Goal: Task Accomplishment & Management: Manage account settings

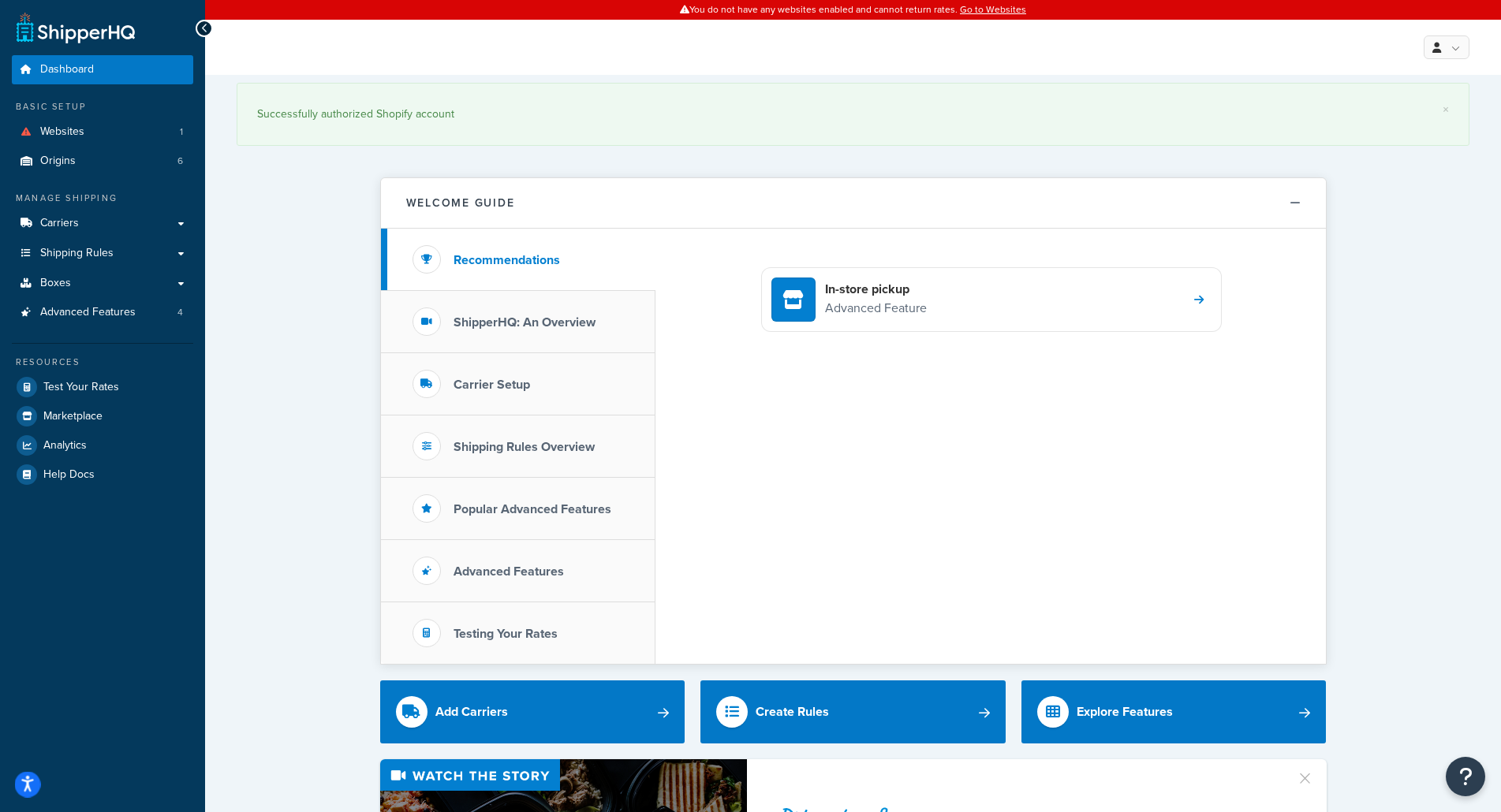
click at [33, 783] on icon "Open accessiBe: accessibility options, statement and help" at bounding box center [27, 784] width 13 height 17
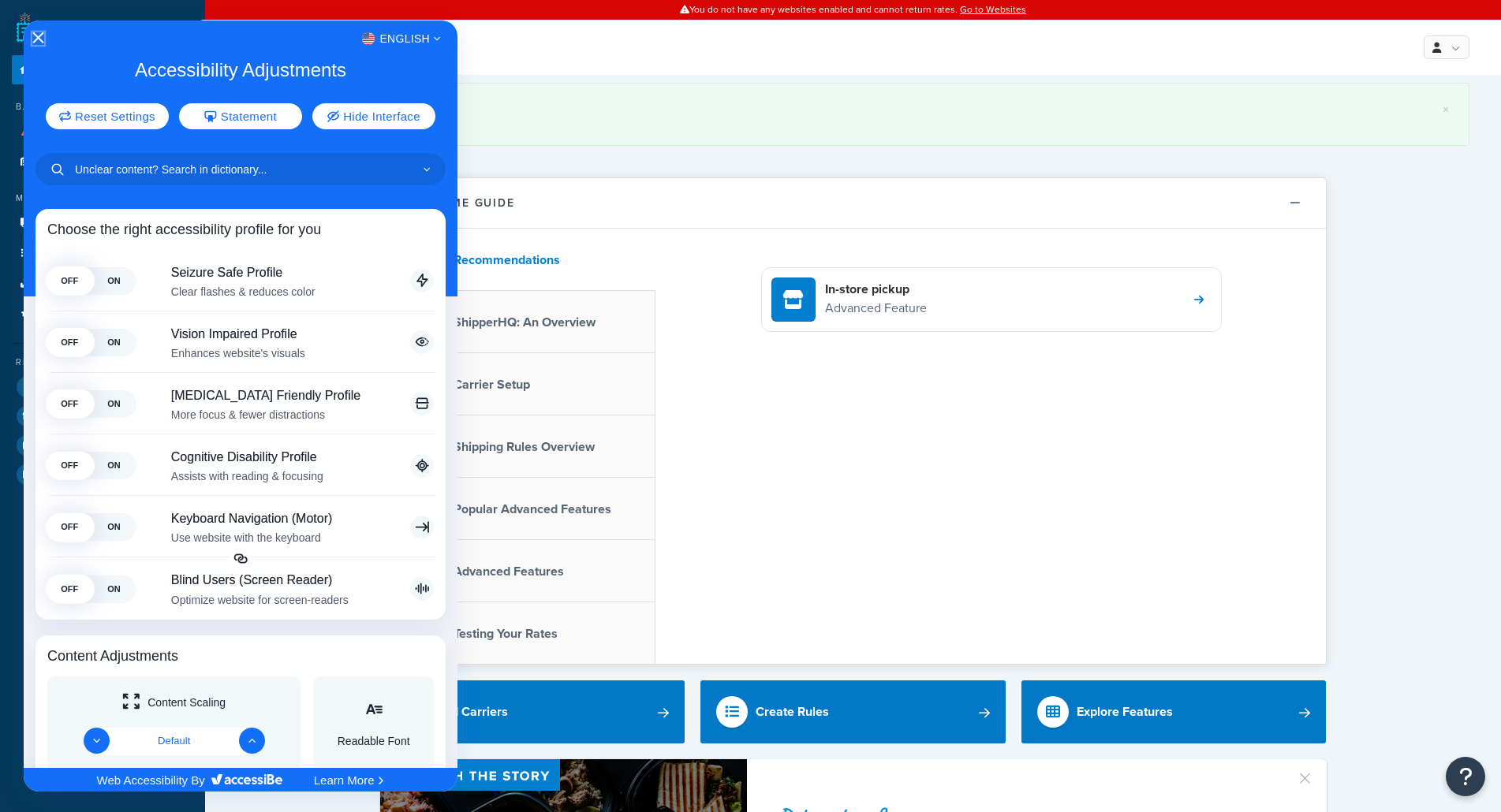
click at [42, 38] on icon "Close Accessibility Interface" at bounding box center [37, 37] width 11 height 11
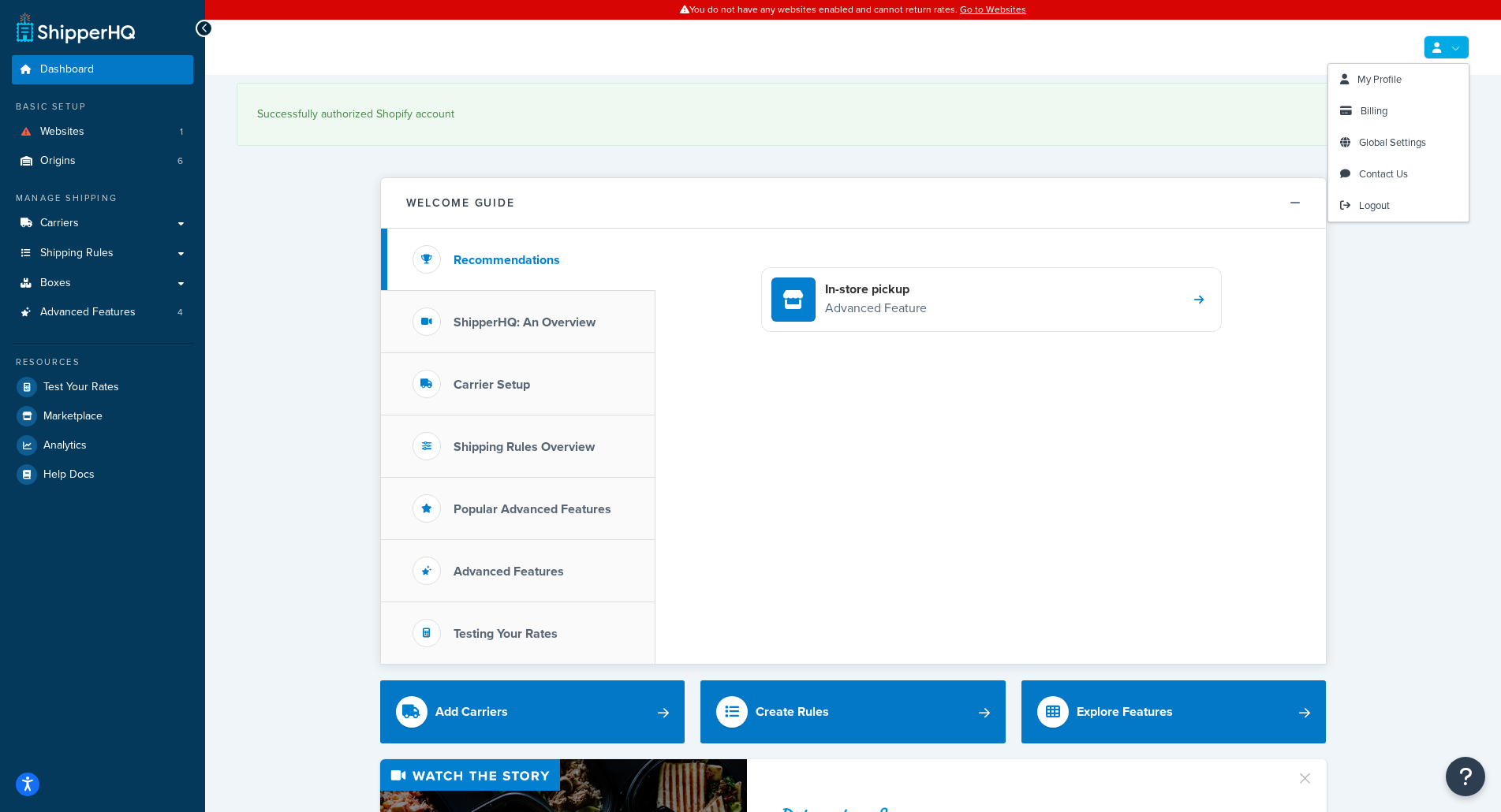
click at [1441, 51] on link at bounding box center [1446, 47] width 46 height 23
click at [1379, 108] on span "Billing" at bounding box center [1374, 110] width 27 height 15
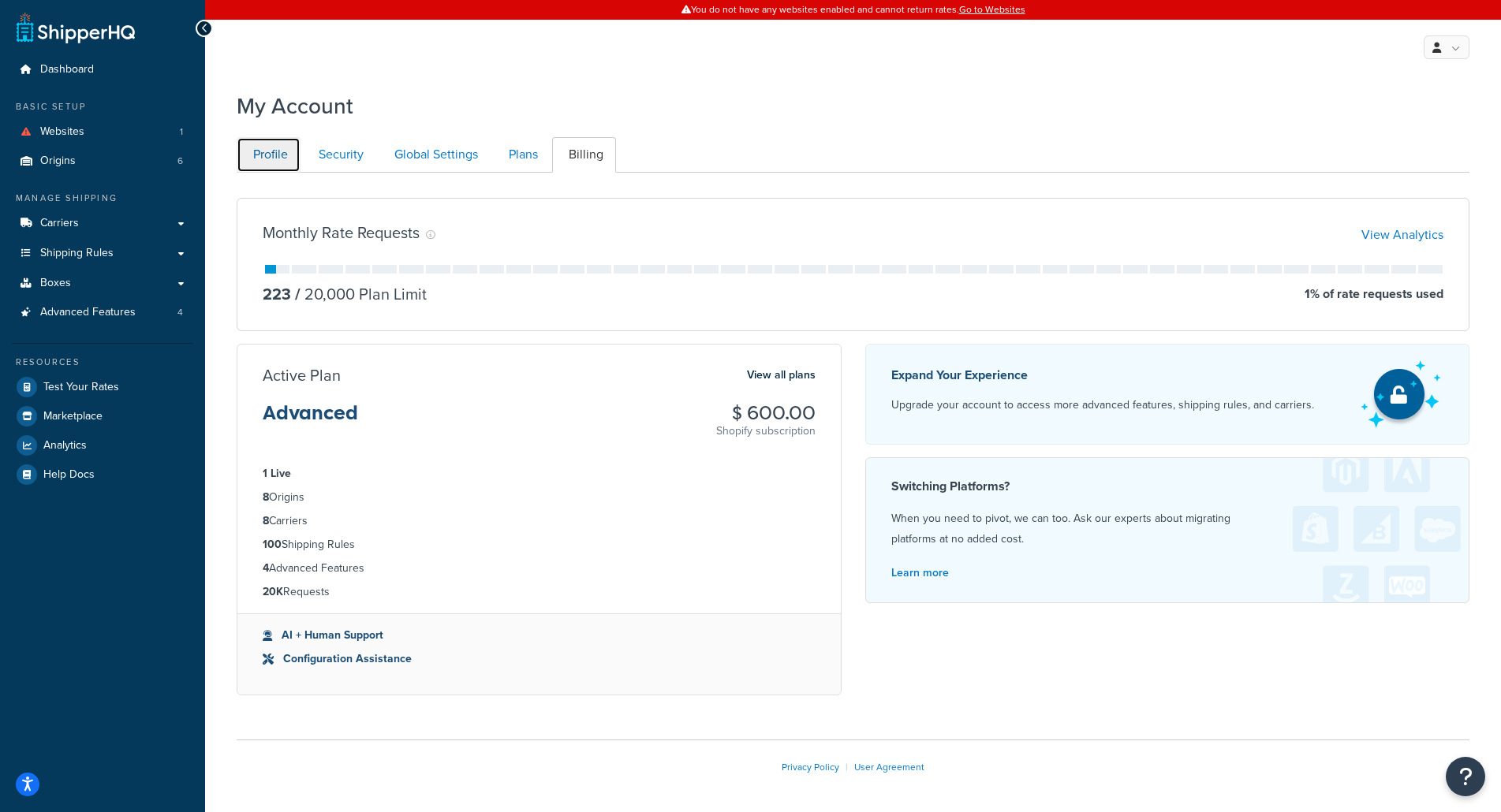
click at [270, 160] on link "Profile" at bounding box center [268, 155] width 63 height 36
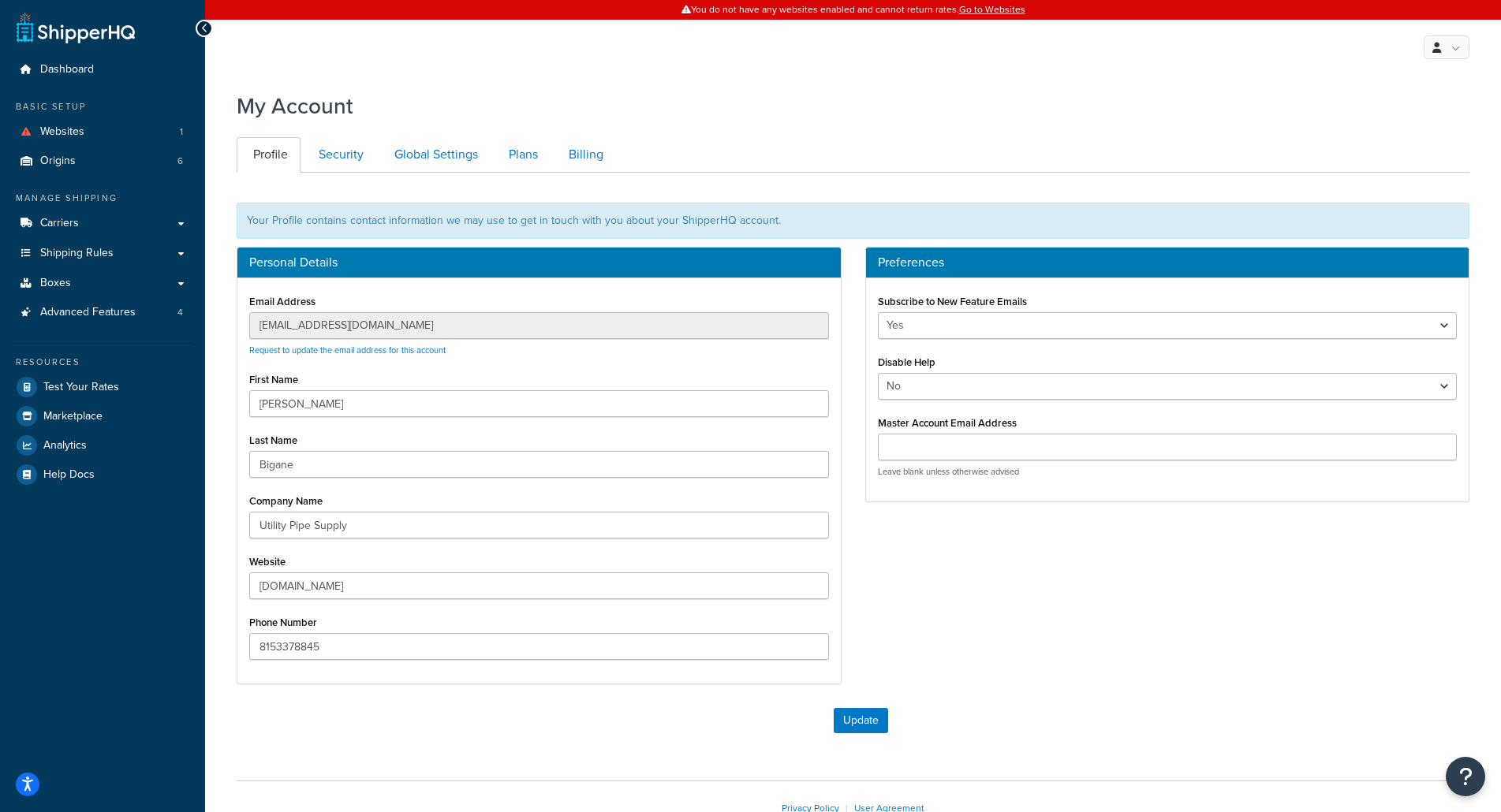
scroll to position [102, 0]
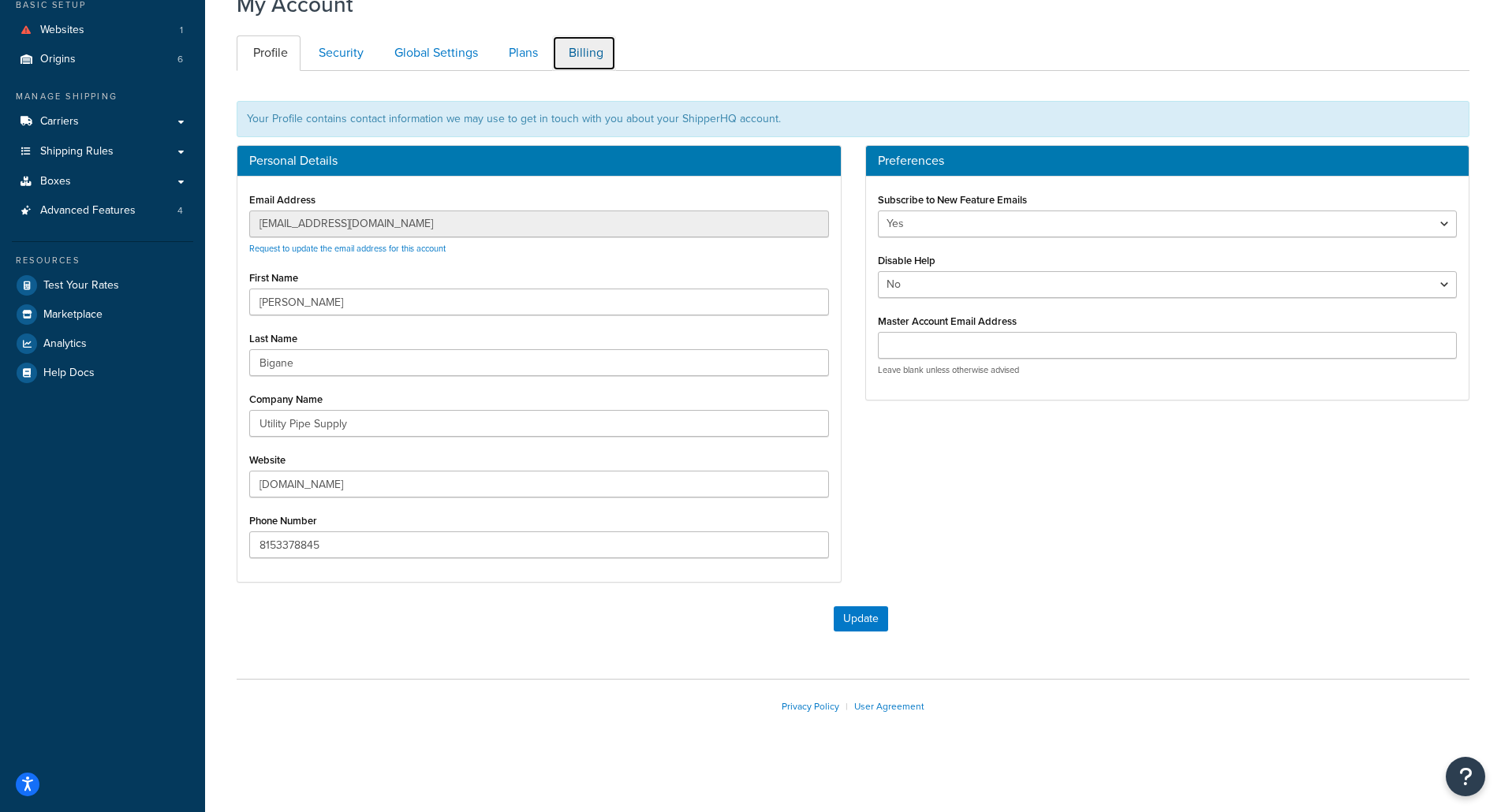
click at [582, 45] on link "Billing" at bounding box center [584, 53] width 63 height 36
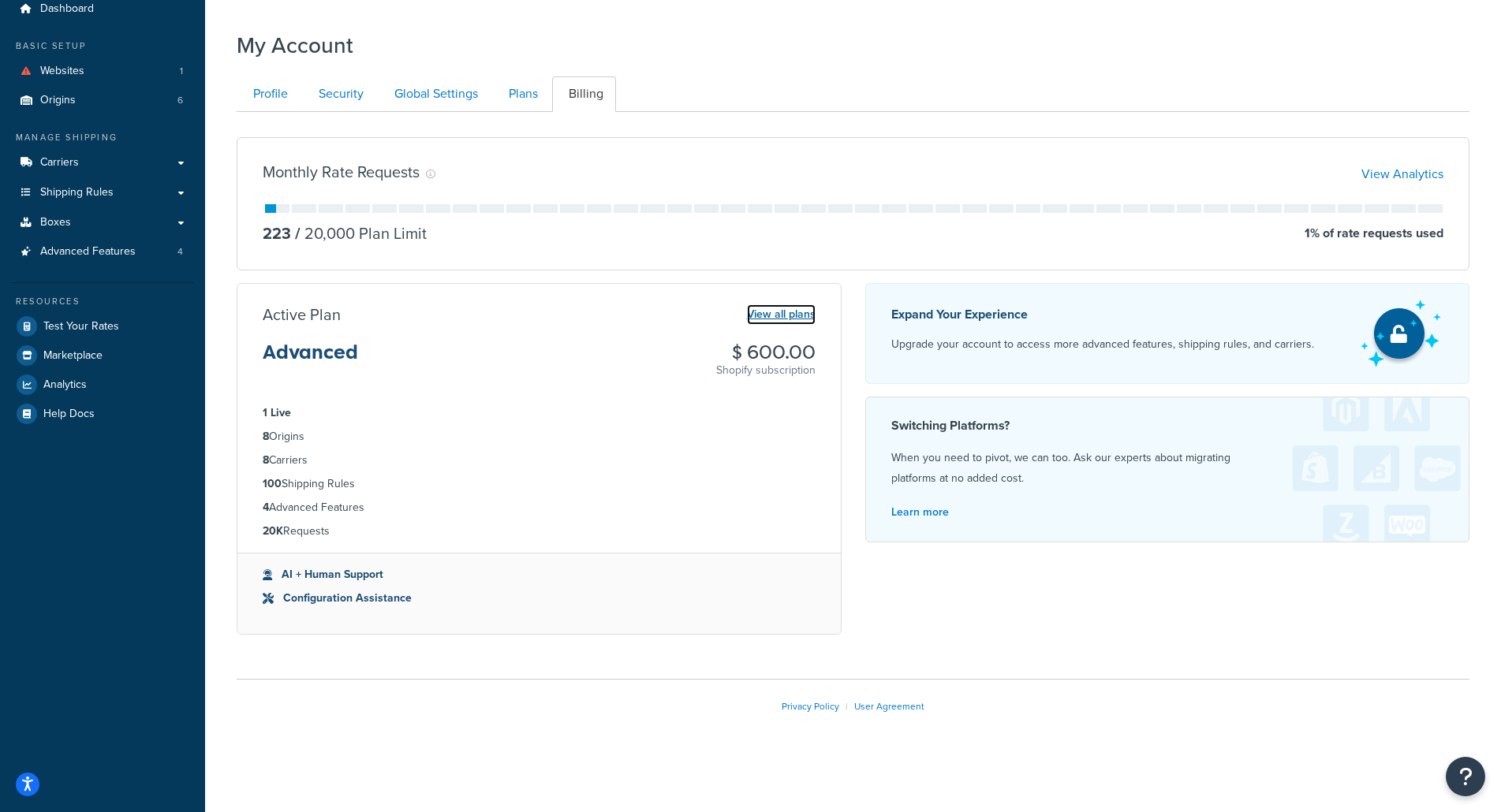
click at [778, 318] on link "View all plans" at bounding box center [781, 315] width 69 height 21
